Goal: Task Accomplishment & Management: Use online tool/utility

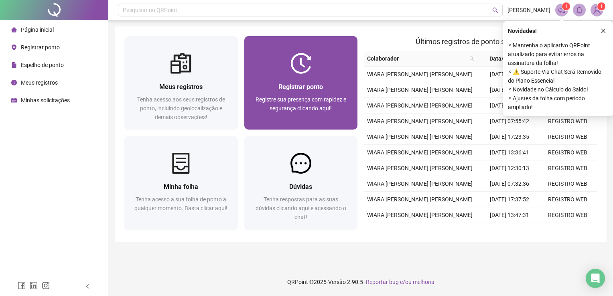
click at [335, 102] on span "Registre sua presença com rapidez e segurança clicando aqui!" at bounding box center [300, 103] width 91 height 15
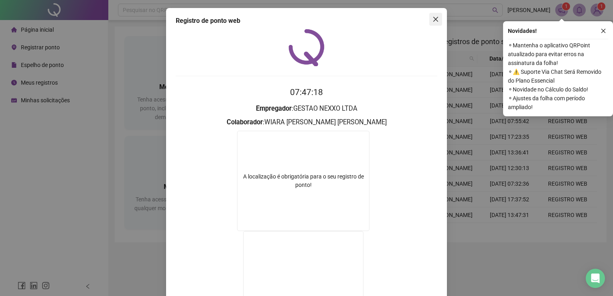
click at [433, 25] on button "Close" at bounding box center [435, 19] width 13 height 13
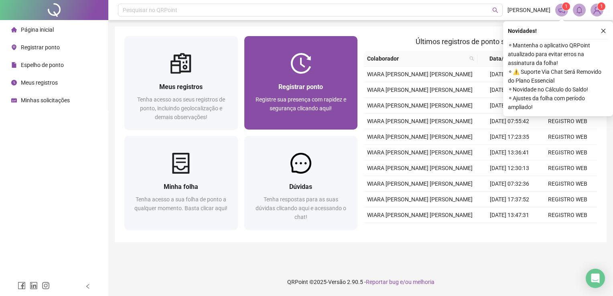
click at [294, 91] on span "Registrar ponto" at bounding box center [300, 87] width 45 height 8
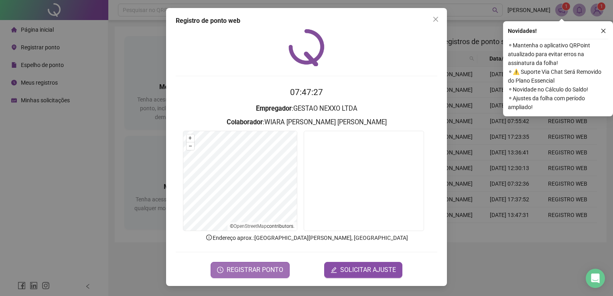
click at [254, 267] on span "REGISTRAR PONTO" at bounding box center [255, 270] width 57 height 10
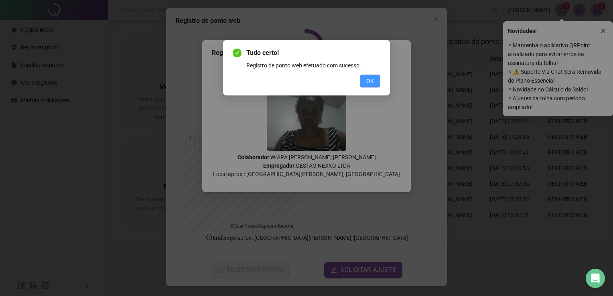
click at [366, 80] on button "OK" at bounding box center [370, 81] width 20 height 13
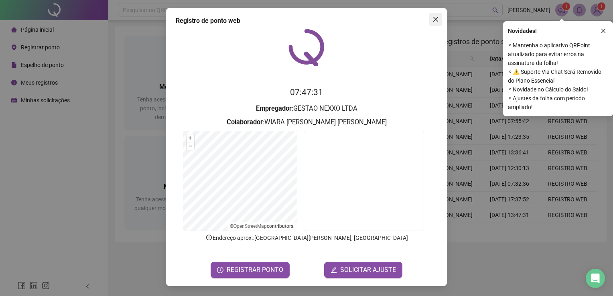
click at [438, 14] on button "Close" at bounding box center [435, 19] width 13 height 13
